Goal: Transaction & Acquisition: Purchase product/service

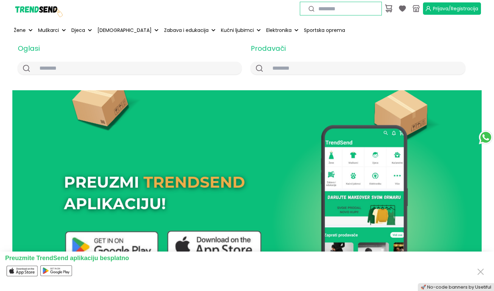
click at [435, 5] on span "Prijava/Registracija" at bounding box center [455, 8] width 45 height 7
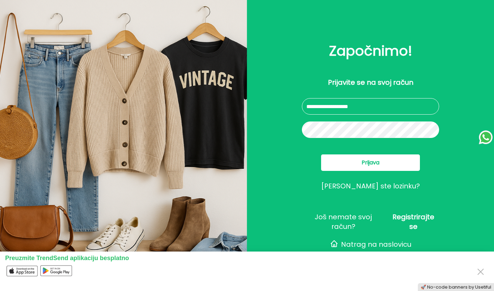
type input "**********"
click at [353, 161] on button "Prijava" at bounding box center [370, 162] width 99 height 16
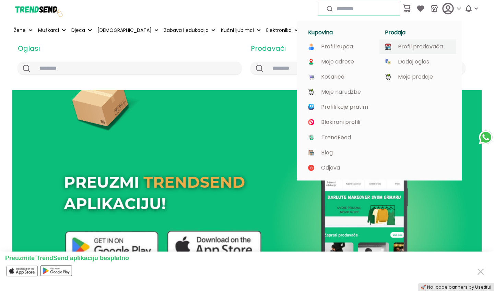
click at [418, 48] on p "Profil prodavača" at bounding box center [420, 47] width 45 height 6
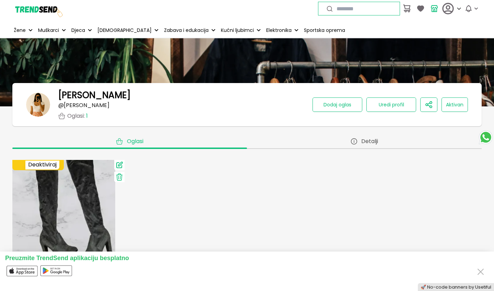
click at [44, 201] on img at bounding box center [63, 208] width 113 height 113
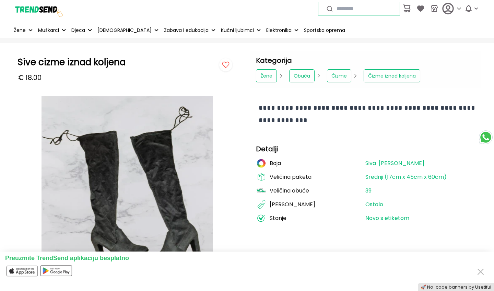
click at [50, 9] on img at bounding box center [37, 8] width 51 height 51
